Goal: Task Accomplishment & Management: Use online tool/utility

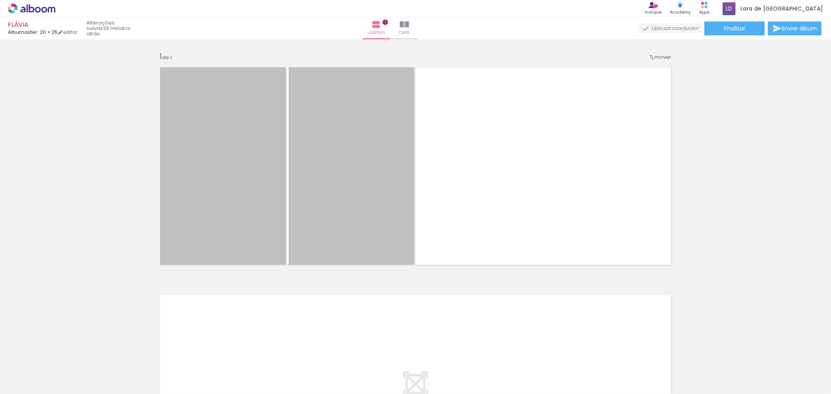
scroll to position [180, 0]
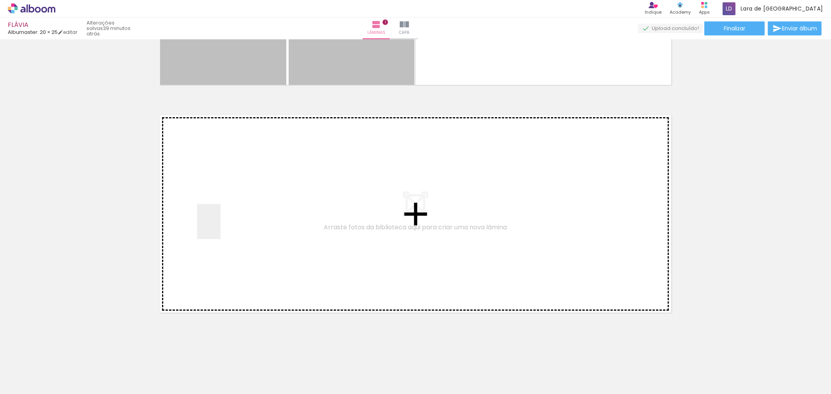
drag, startPoint x: 258, startPoint y: 359, endPoint x: 219, endPoint y: 224, distance: 141.3
click at [219, 224] on quentale-workspace at bounding box center [415, 197] width 831 height 394
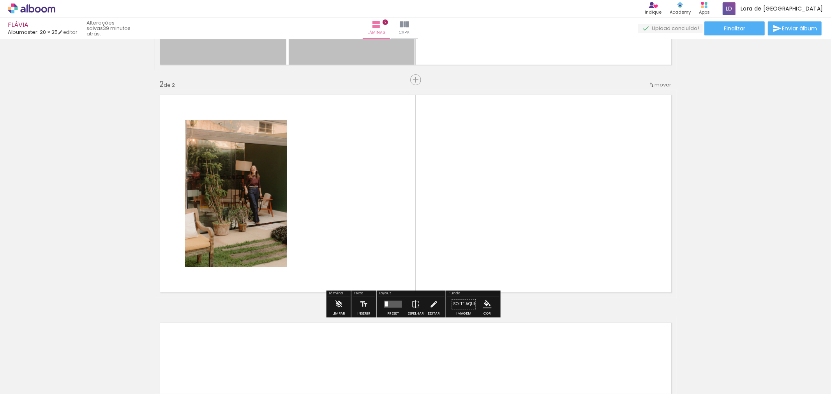
scroll to position [201, 0]
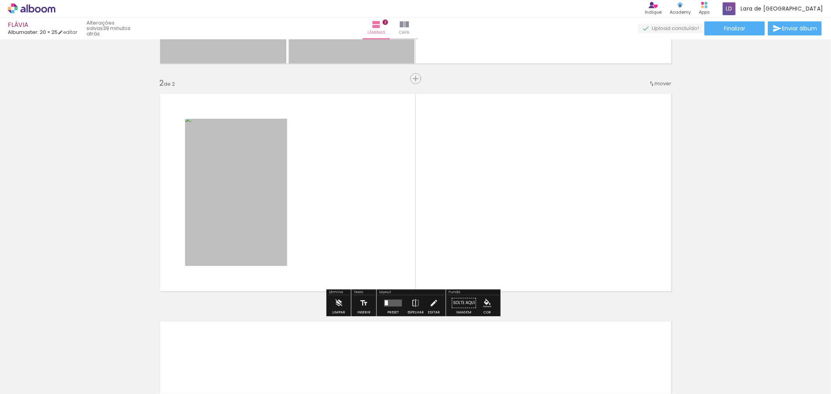
click at [233, 188] on quentale-photo at bounding box center [236, 192] width 102 height 147
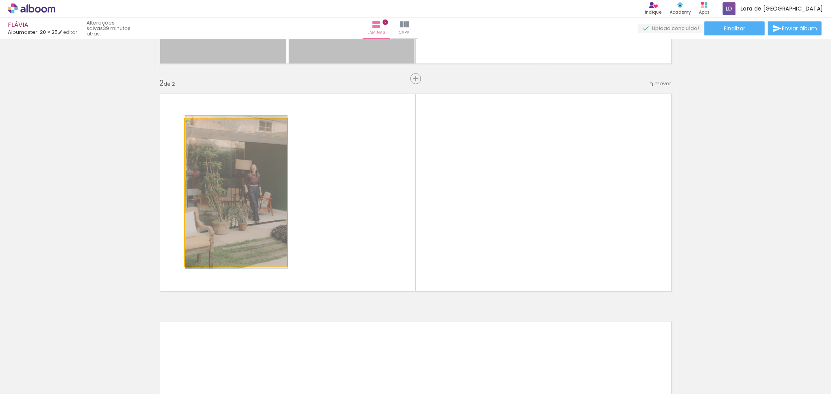
click at [185, 119] on quentale-photo at bounding box center [236, 192] width 102 height 147
